Goal: Obtain resource: Obtain resource

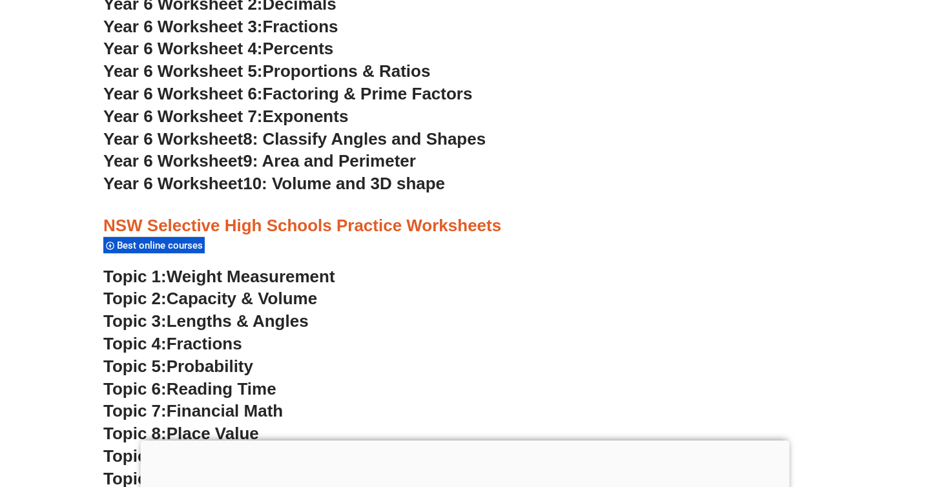
scroll to position [3325, 0]
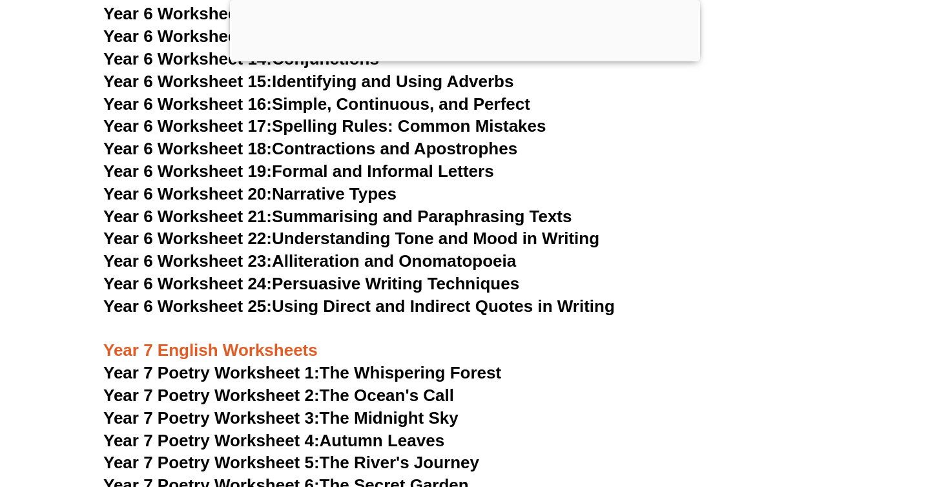
scroll to position [7980, 0]
